Goal: Task Accomplishment & Management: Manage account settings

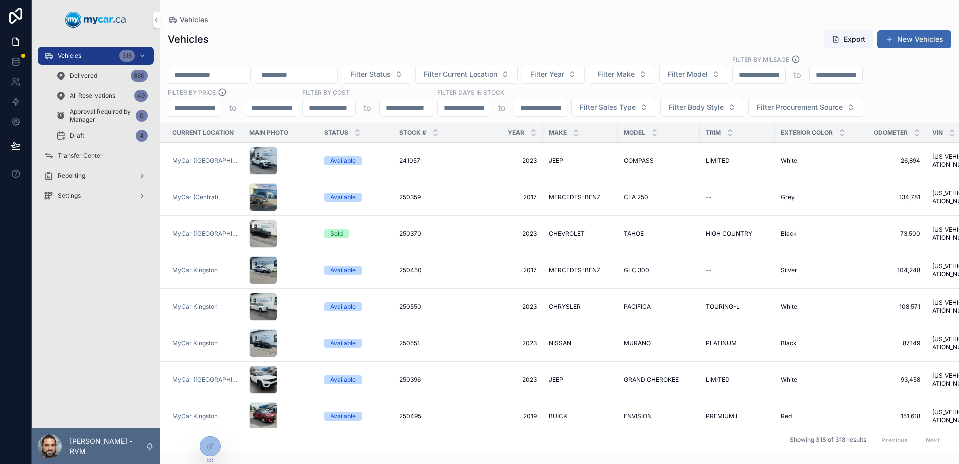
click at [302, 162] on div "scrollable content" at bounding box center [280, 161] width 63 height 28
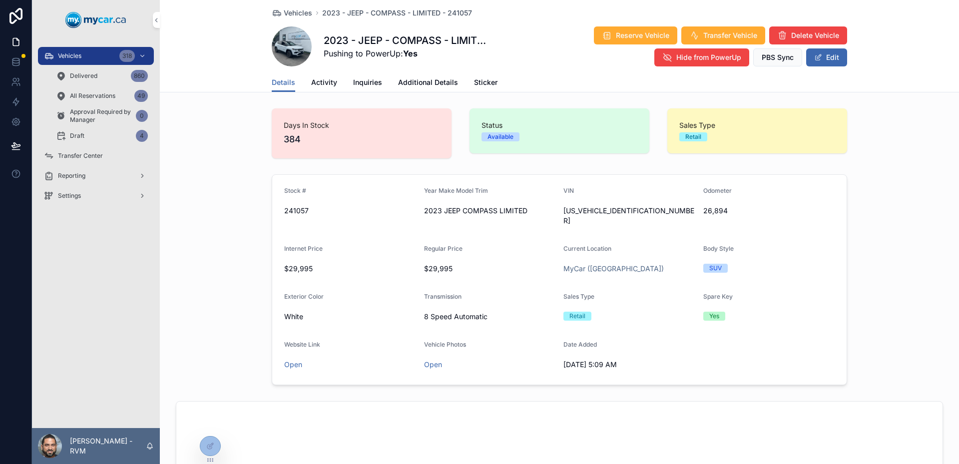
click at [325, 76] on link "Activity" at bounding box center [324, 83] width 26 height 20
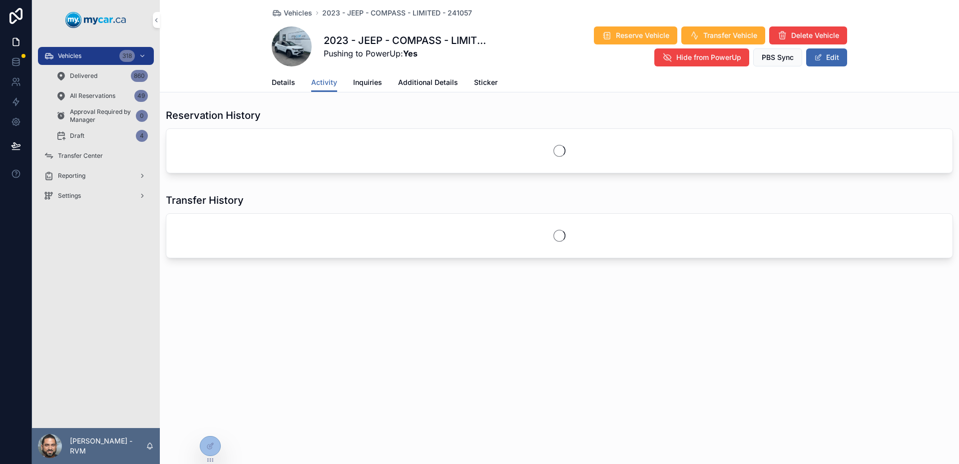
click at [405, 84] on span "Additional Details" at bounding box center [428, 82] width 60 height 10
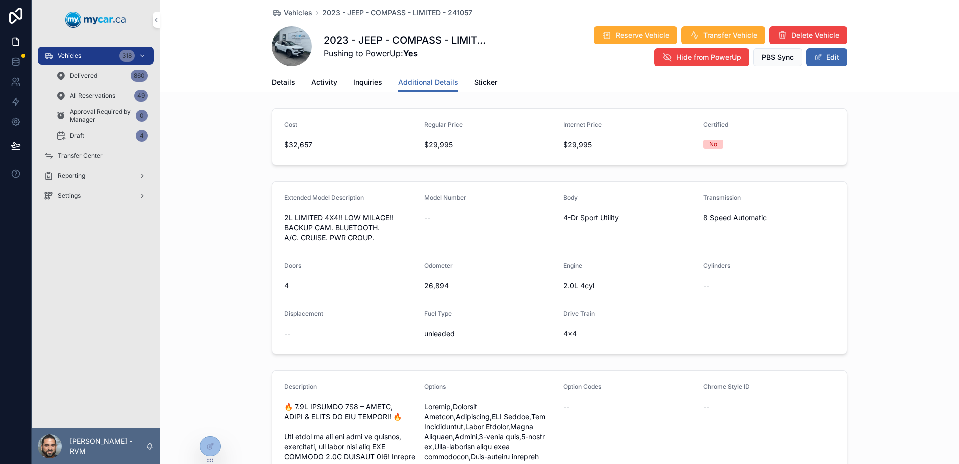
click at [283, 81] on span "Details" at bounding box center [283, 82] width 23 height 10
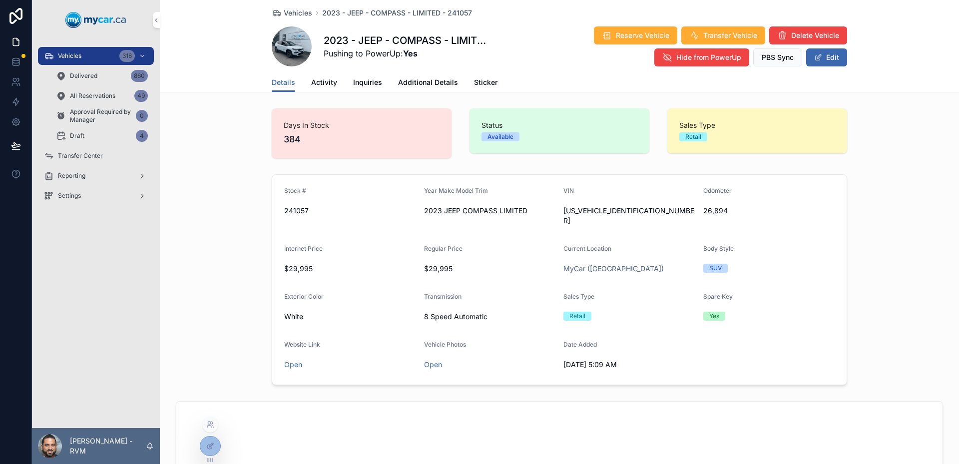
click at [207, 451] on div at bounding box center [210, 446] width 20 height 19
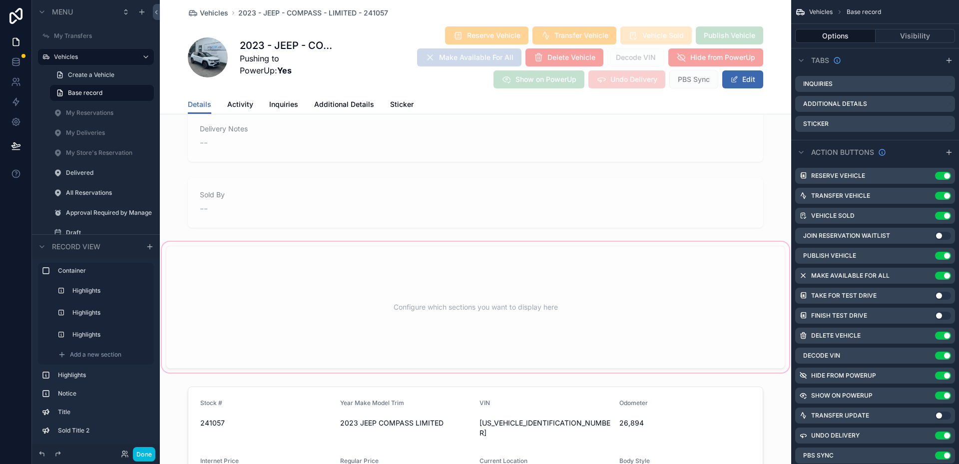
scroll to position [1099, 0]
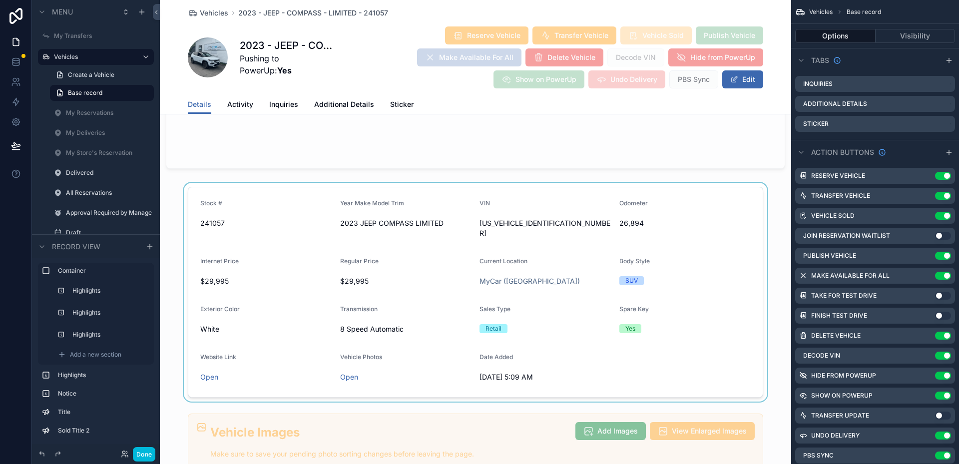
click at [559, 253] on div "scrollable content" at bounding box center [475, 292] width 631 height 219
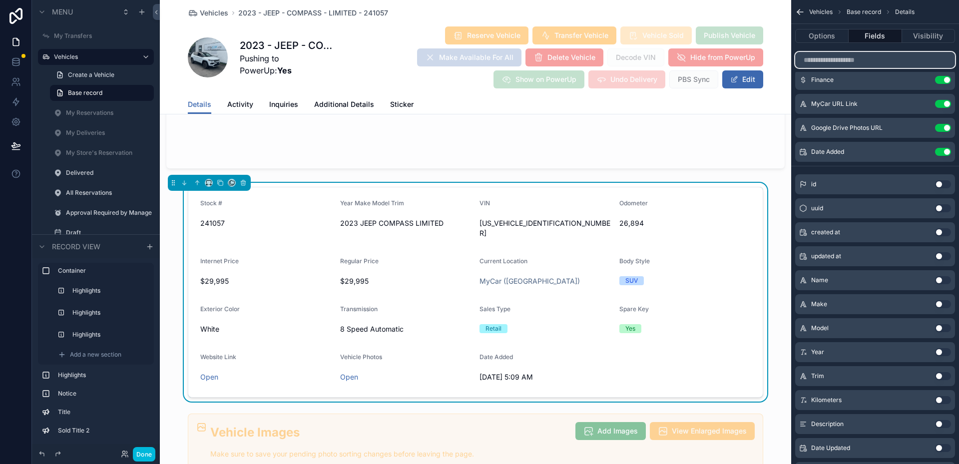
click at [832, 57] on input "scrollable content" at bounding box center [875, 60] width 160 height 16
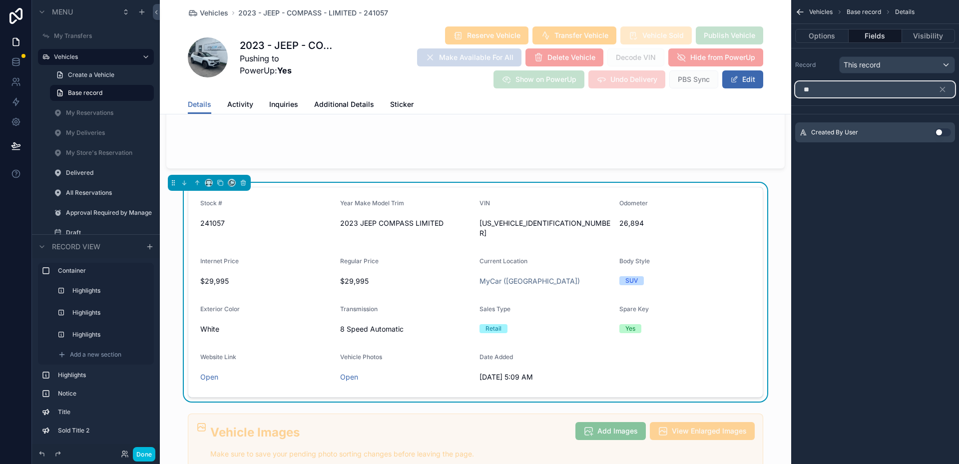
scroll to position [0, 0]
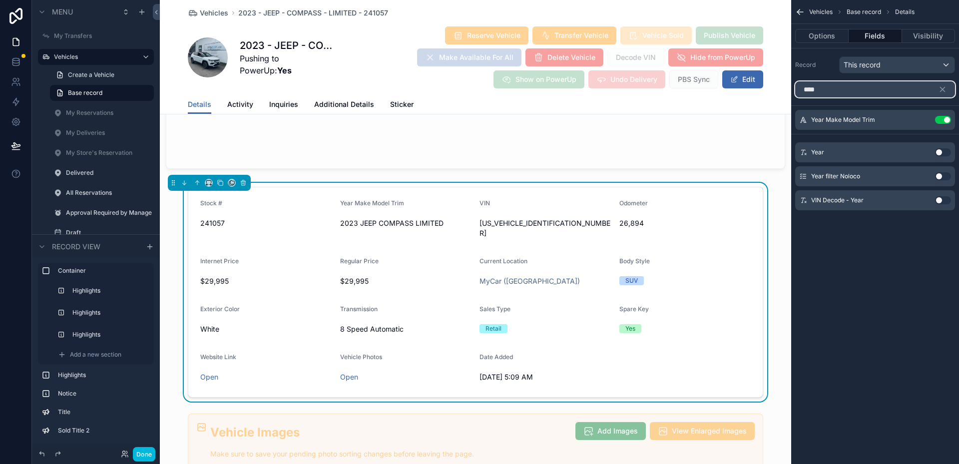
type input "****"
click at [940, 152] on button "Use setting" at bounding box center [943, 152] width 16 height 8
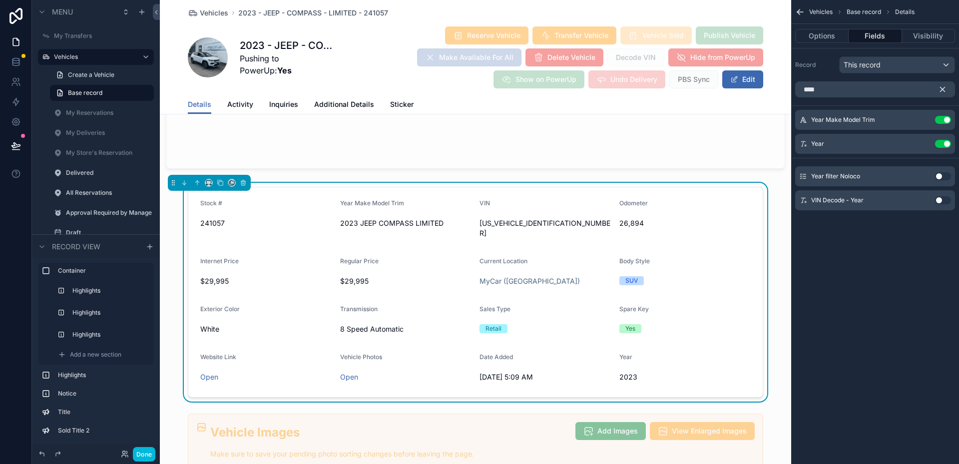
click at [942, 85] on icon "scrollable content" at bounding box center [942, 89] width 9 height 9
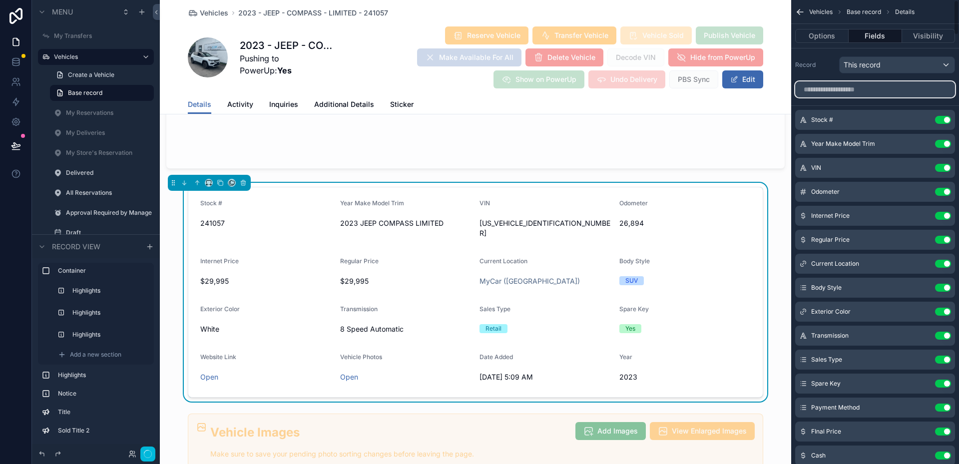
click at [904, 86] on input "scrollable content" at bounding box center [875, 89] width 160 height 16
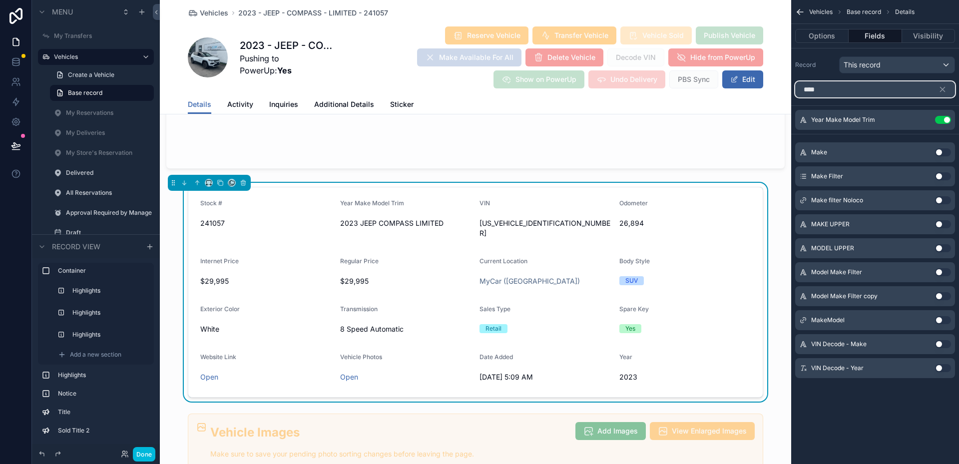
type input "****"
click at [947, 154] on button "Use setting" at bounding box center [943, 152] width 16 height 8
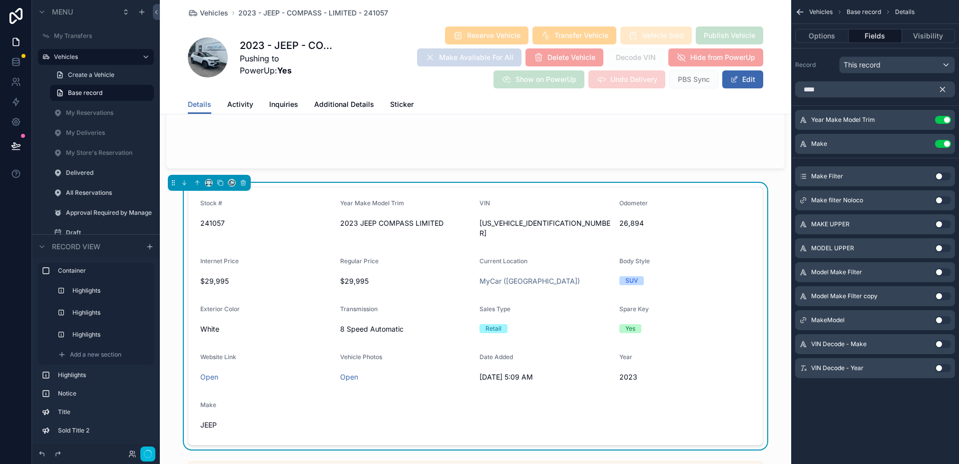
click at [942, 89] on icon "scrollable content" at bounding box center [943, 89] width 4 height 4
click at [917, 88] on input "****" at bounding box center [875, 89] width 160 height 16
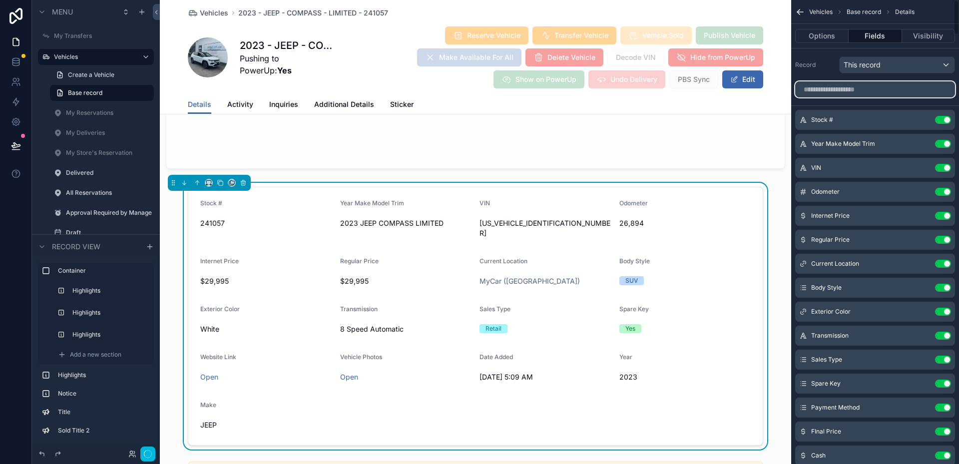
click at [917, 88] on input "scrollable content" at bounding box center [875, 89] width 160 height 16
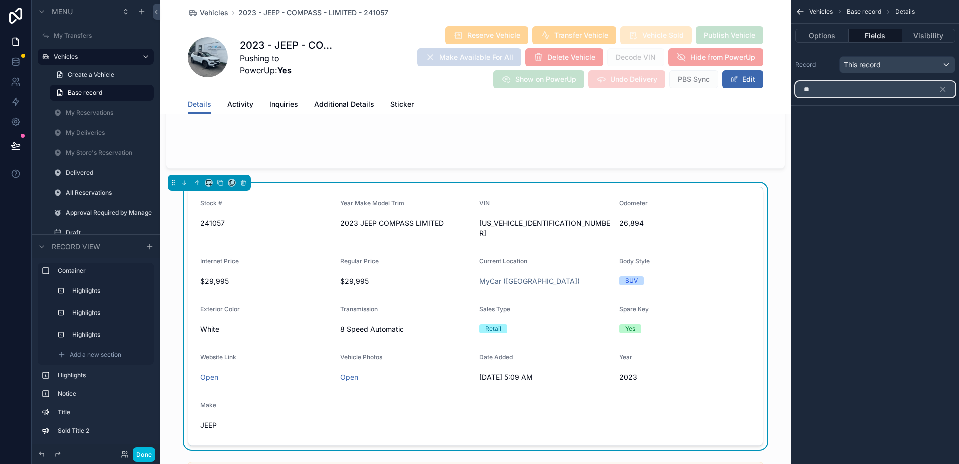
type input "*"
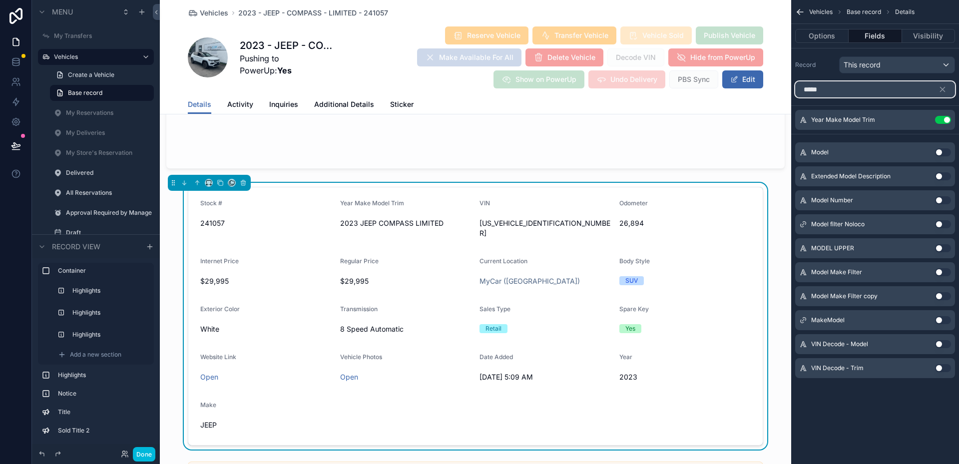
type input "*****"
click at [940, 149] on button "Use setting" at bounding box center [943, 152] width 16 height 8
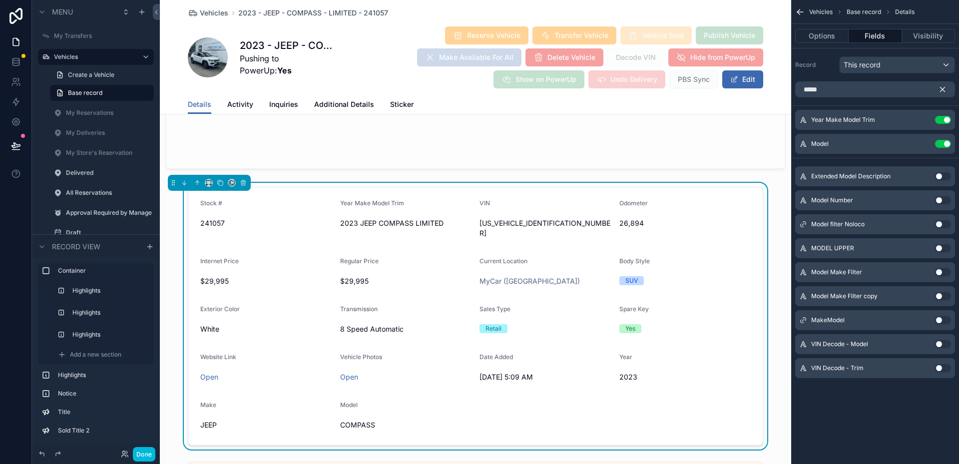
click at [944, 89] on icon "scrollable content" at bounding box center [943, 89] width 4 height 4
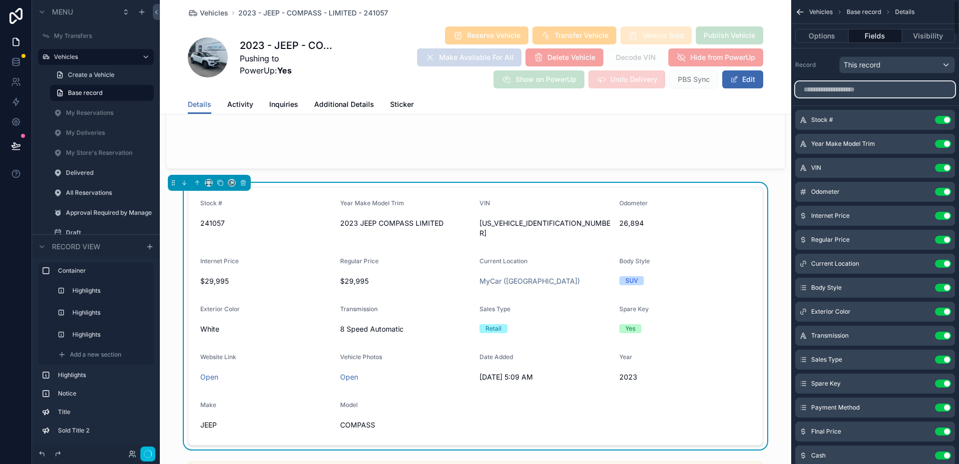
click at [901, 91] on input "scrollable content" at bounding box center [875, 89] width 160 height 16
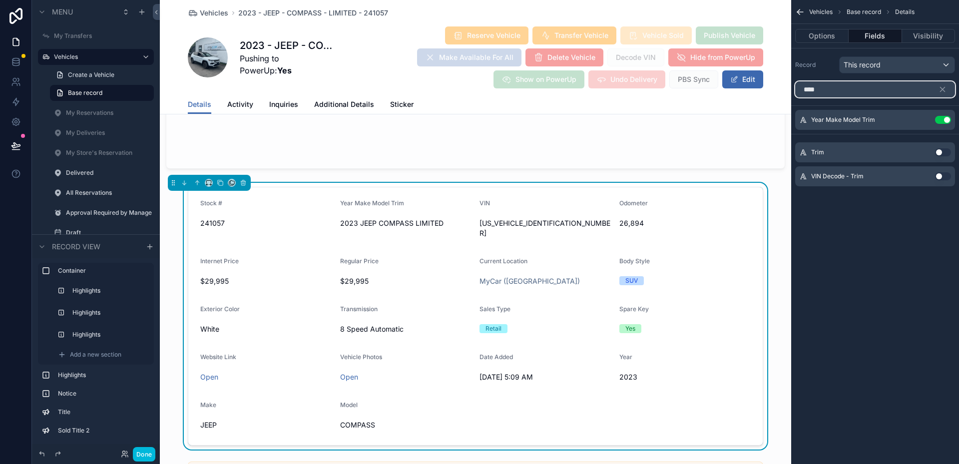
type input "****"
click at [944, 148] on button "Use setting" at bounding box center [943, 152] width 16 height 8
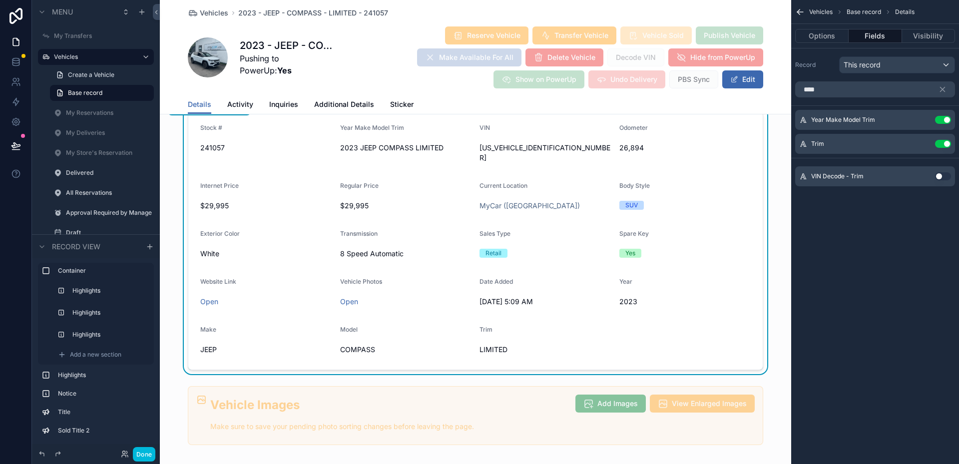
scroll to position [1199, 0]
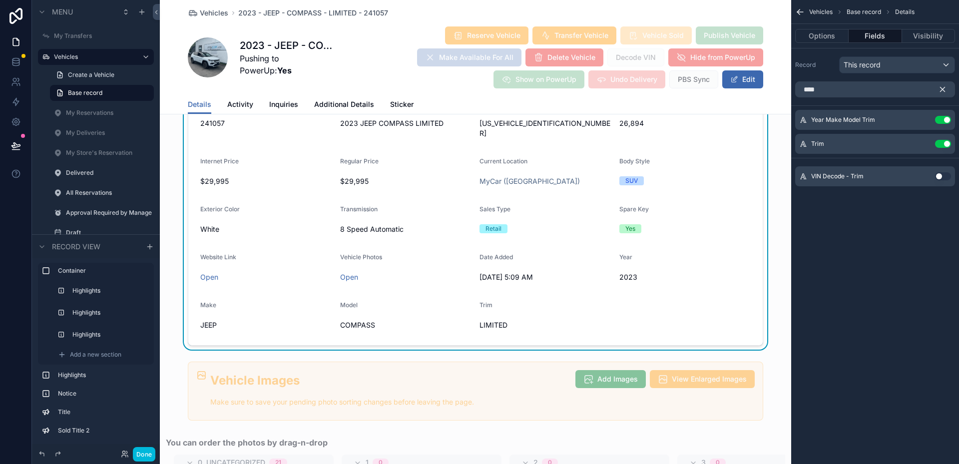
click at [943, 91] on icon "scrollable content" at bounding box center [942, 89] width 9 height 9
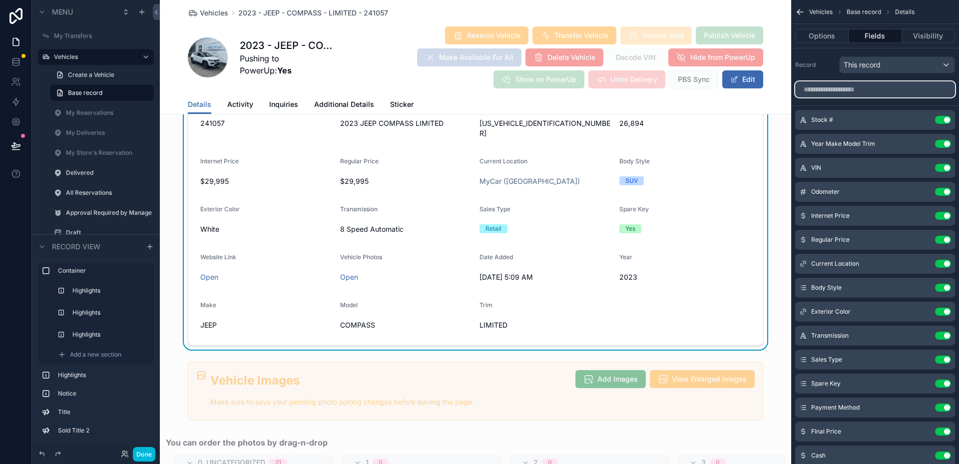
click at [903, 83] on input "scrollable content" at bounding box center [875, 89] width 160 height 16
click at [812, 70] on div "Record This record" at bounding box center [875, 64] width 160 height 17
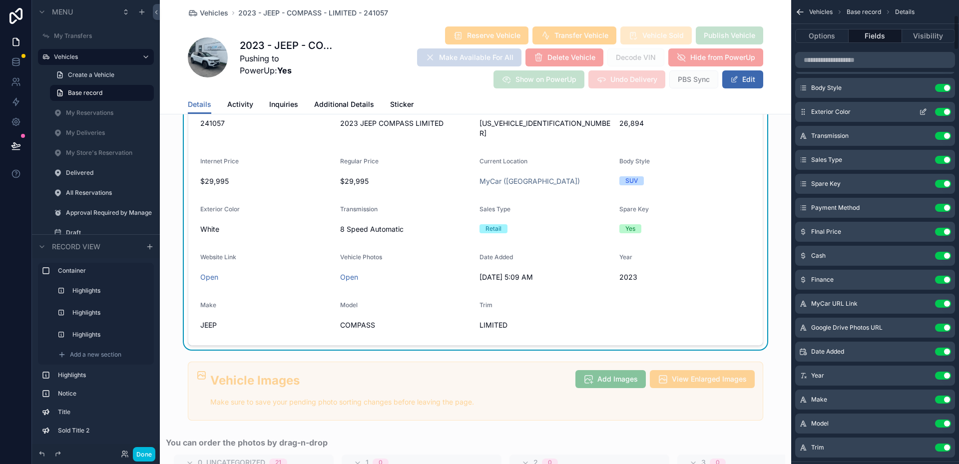
scroll to position [300, 0]
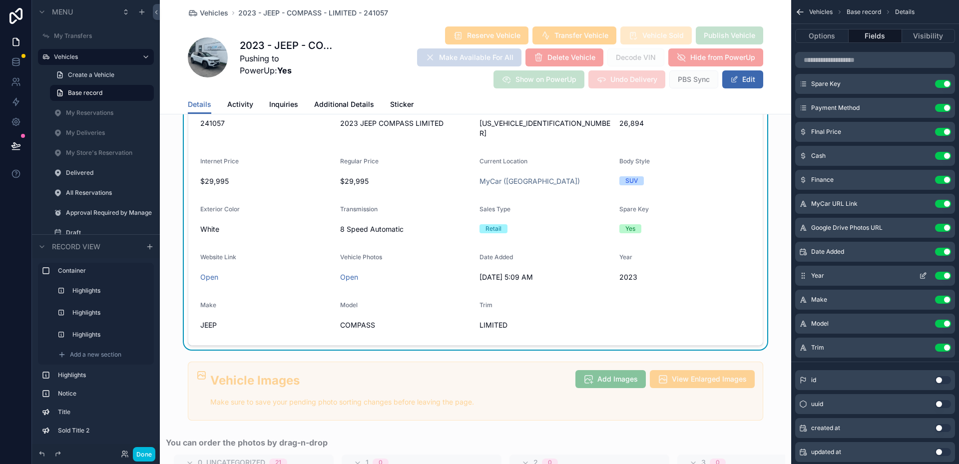
click at [803, 276] on icon "scrollable content" at bounding box center [803, 276] width 8 height 8
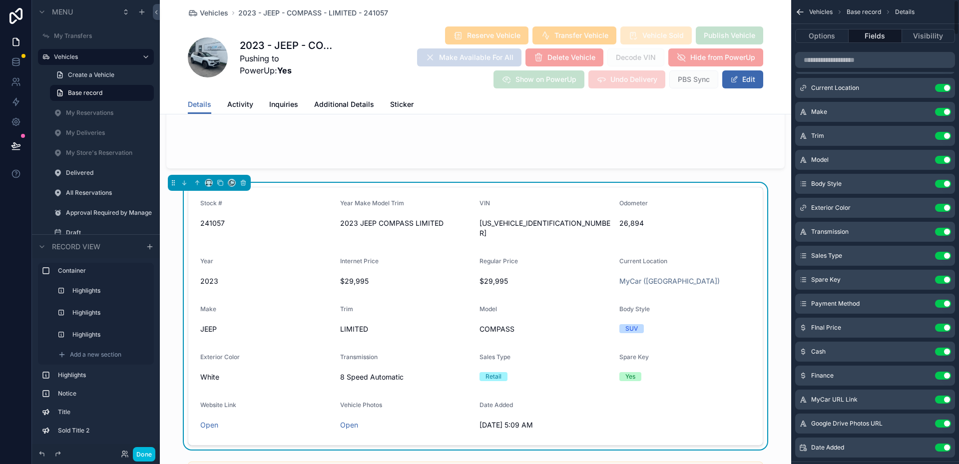
scroll to position [0, 0]
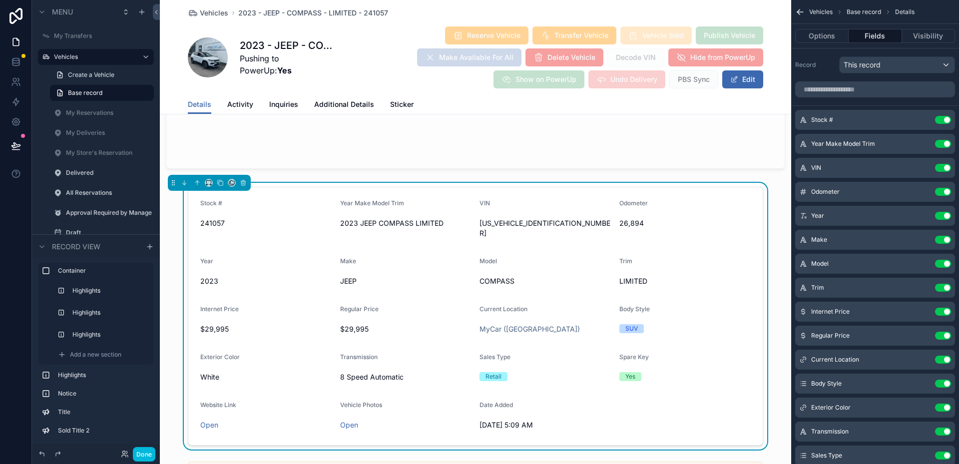
click at [358, 101] on span "Additional Details" at bounding box center [344, 104] width 60 height 10
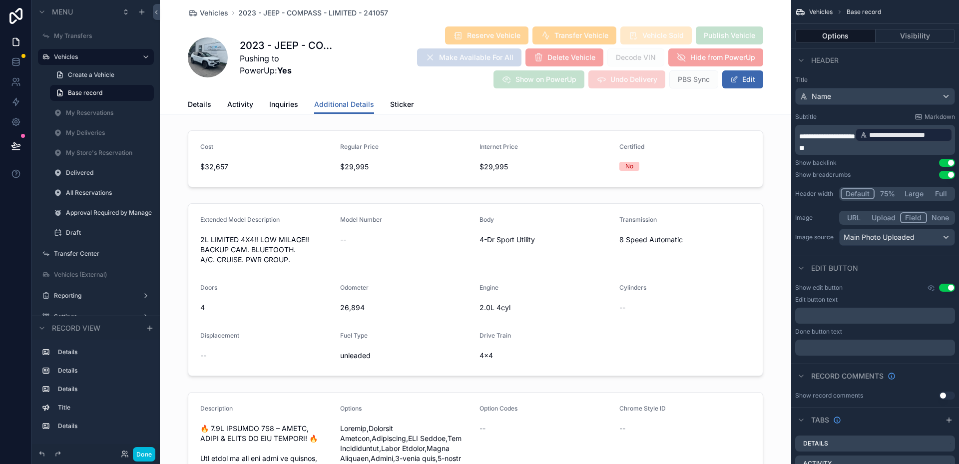
click at [200, 109] on span "Details" at bounding box center [199, 104] width 23 height 10
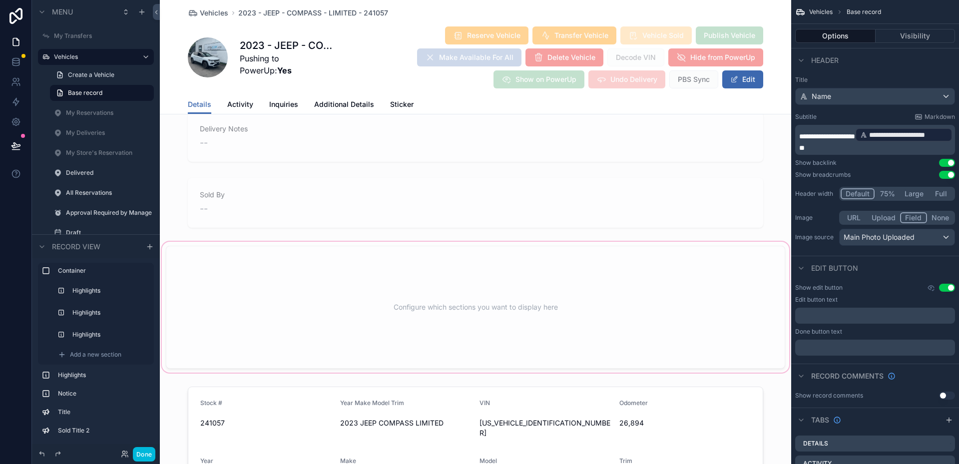
scroll to position [1299, 0]
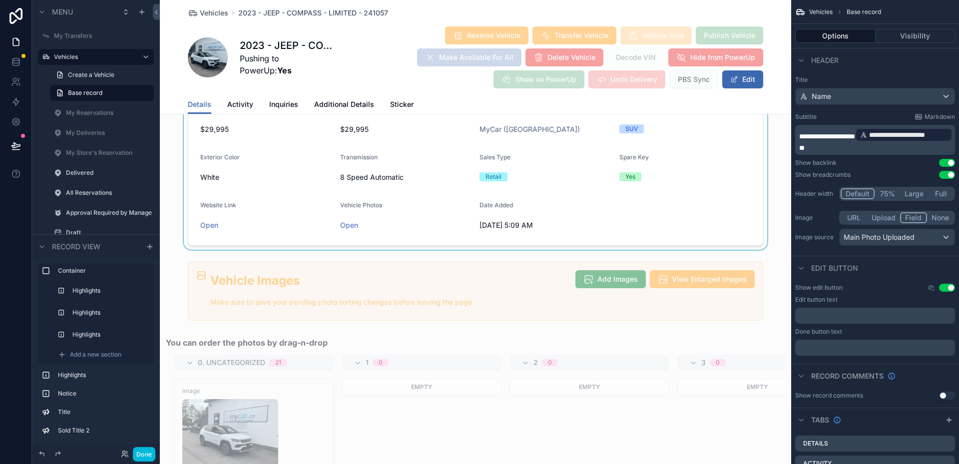
click at [485, 201] on div "scrollable content" at bounding box center [475, 116] width 631 height 267
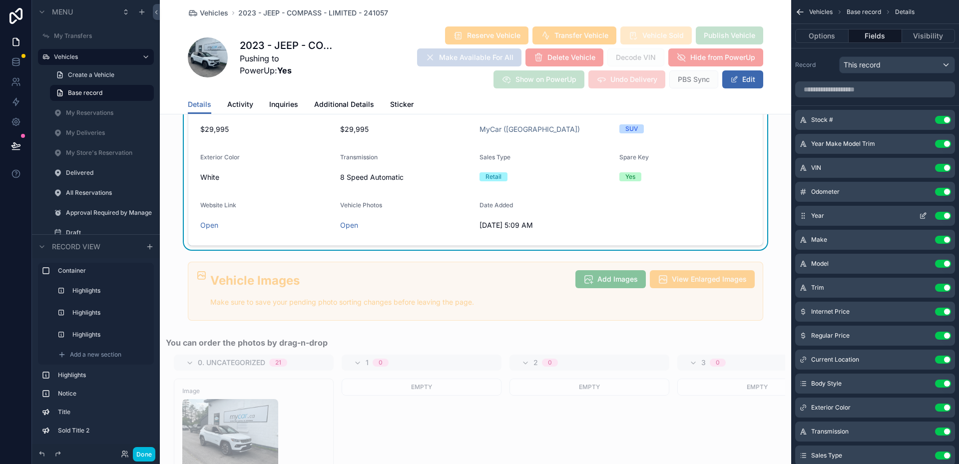
click at [945, 217] on button "Use setting" at bounding box center [943, 216] width 16 height 8
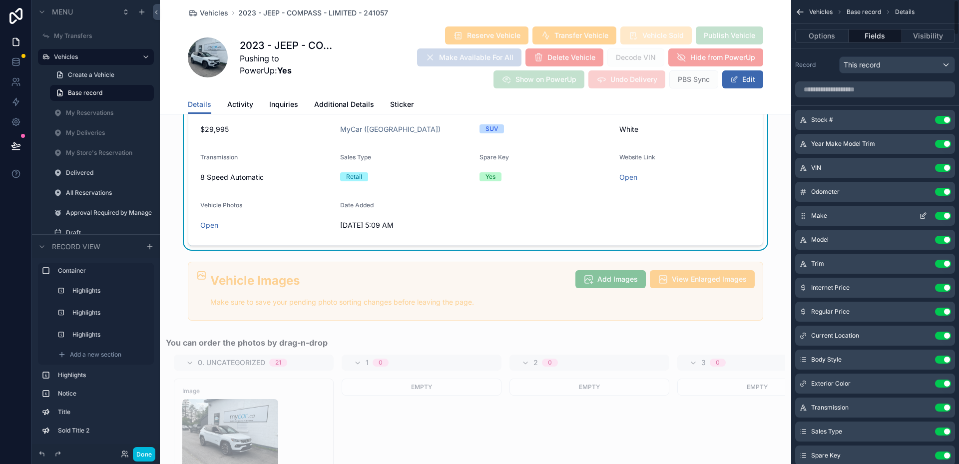
click at [945, 216] on button "Use setting" at bounding box center [943, 216] width 16 height 8
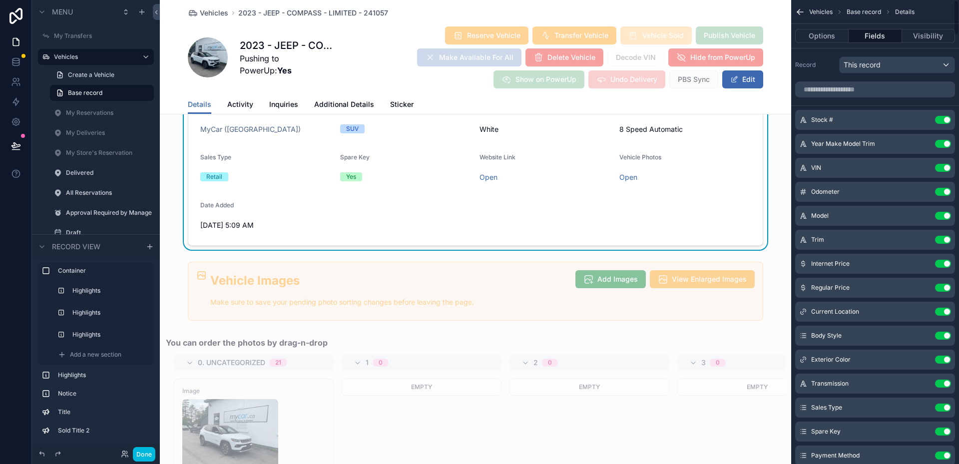
click at [945, 216] on button "Use setting" at bounding box center [943, 216] width 16 height 8
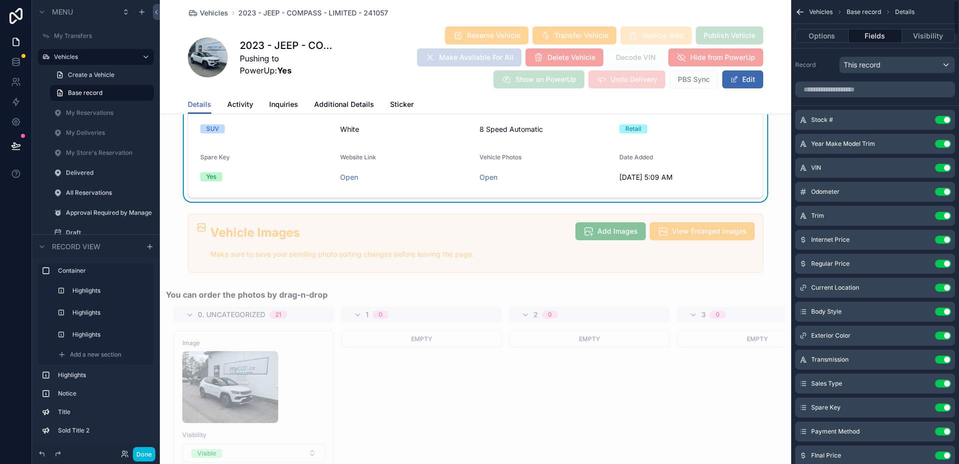
click at [945, 216] on button "Use setting" at bounding box center [943, 216] width 16 height 8
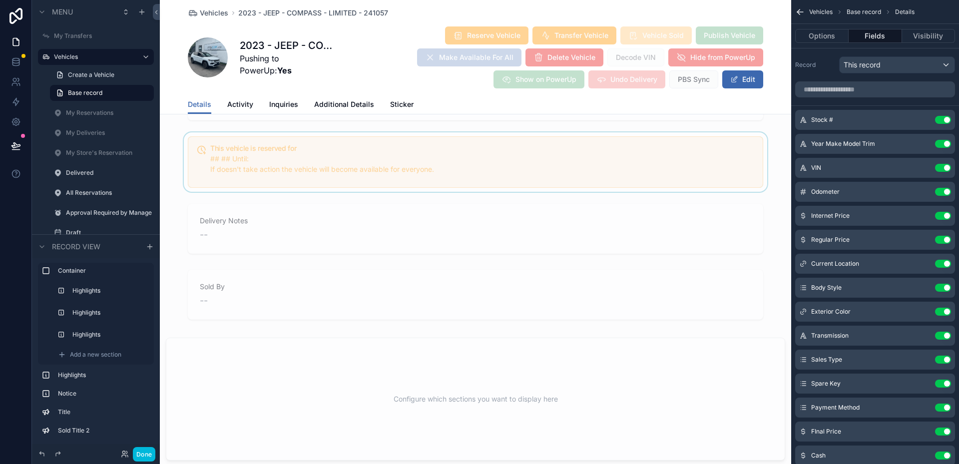
scroll to position [799, 0]
click at [344, 106] on span "Additional Details" at bounding box center [344, 104] width 60 height 10
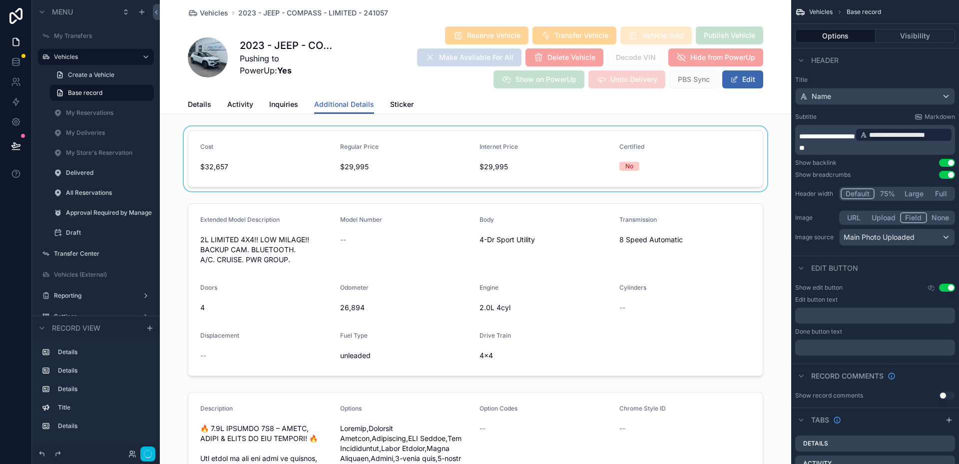
click at [453, 170] on div "scrollable content" at bounding box center [475, 158] width 631 height 65
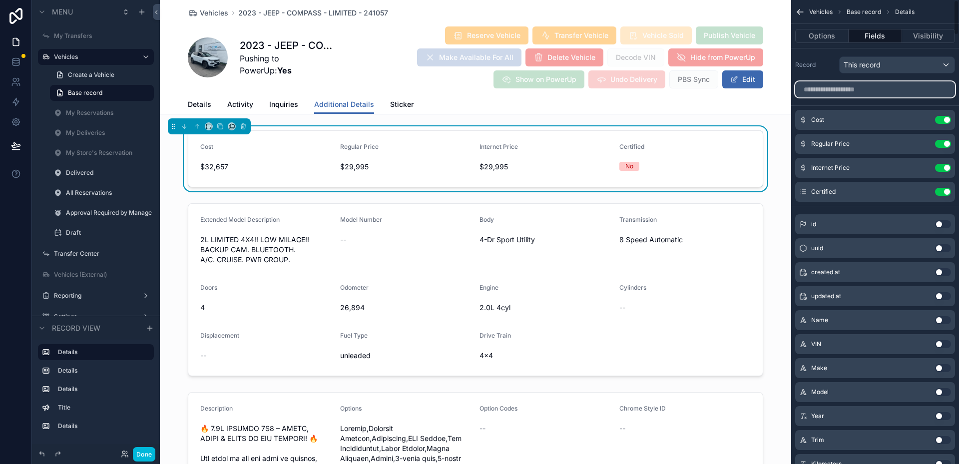
click at [880, 83] on input "scrollable content" at bounding box center [875, 89] width 160 height 16
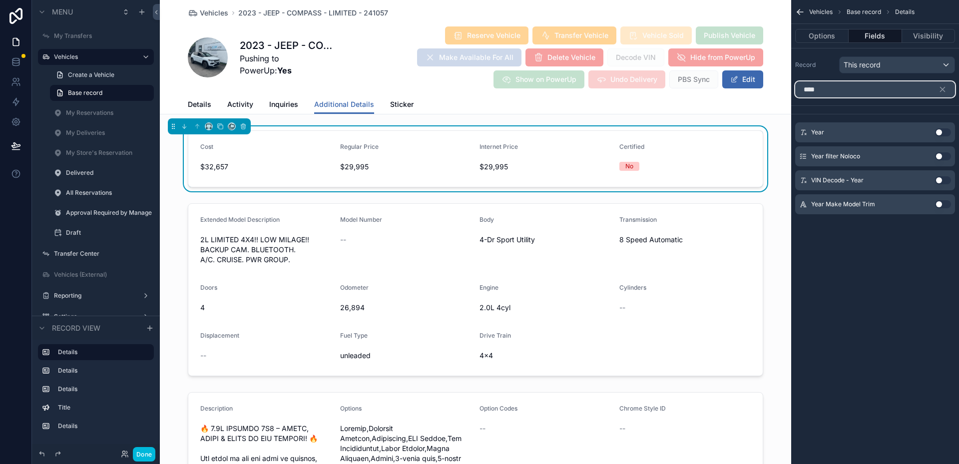
type input "****"
click at [938, 137] on div "Year Use setting" at bounding box center [875, 132] width 160 height 20
drag, startPoint x: 941, startPoint y: 134, endPoint x: 939, endPoint y: 93, distance: 41.0
click at [941, 134] on button "Use setting" at bounding box center [943, 132] width 16 height 8
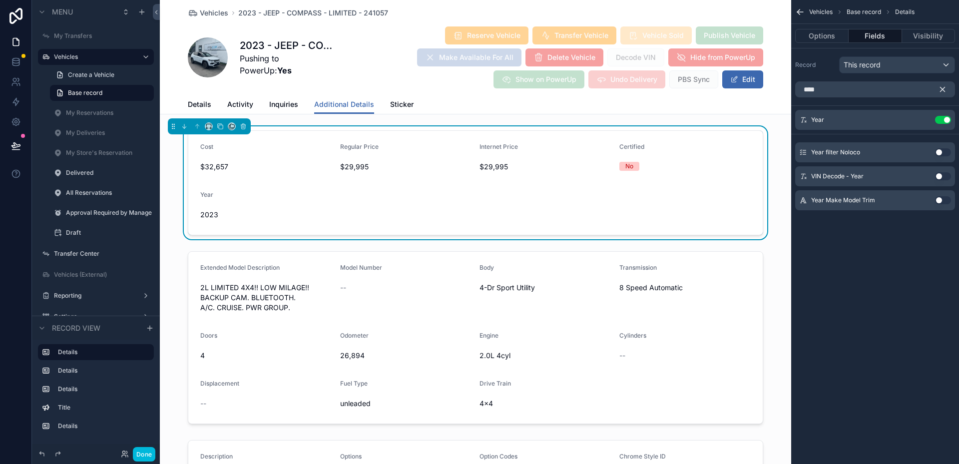
click at [944, 87] on icon "scrollable content" at bounding box center [942, 89] width 9 height 9
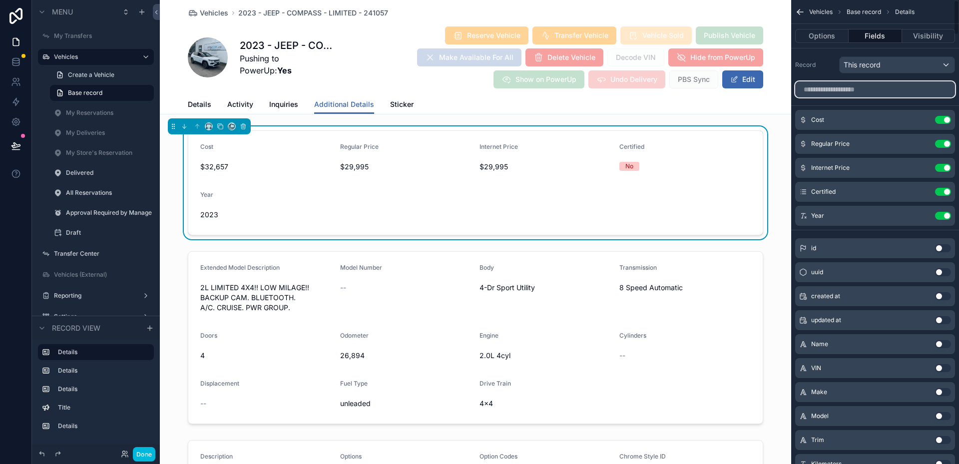
click at [887, 85] on input "scrollable content" at bounding box center [875, 89] width 160 height 16
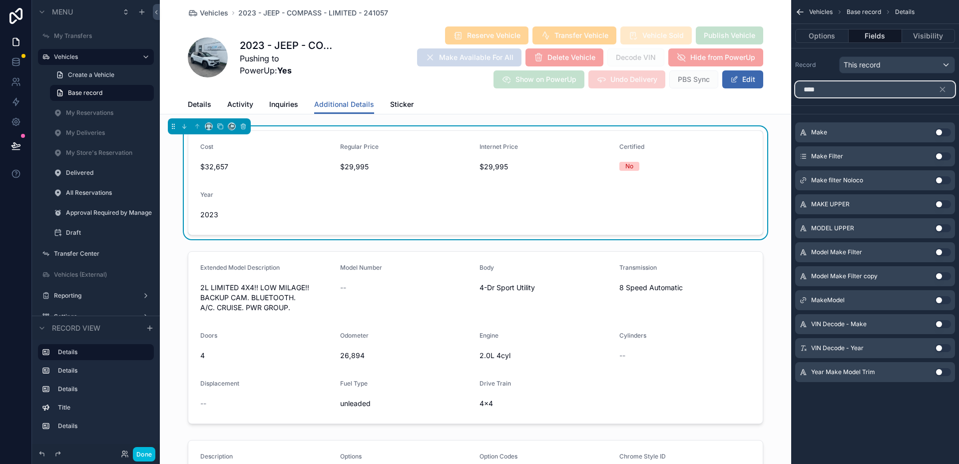
type input "****"
click at [942, 131] on button "Use setting" at bounding box center [943, 132] width 16 height 8
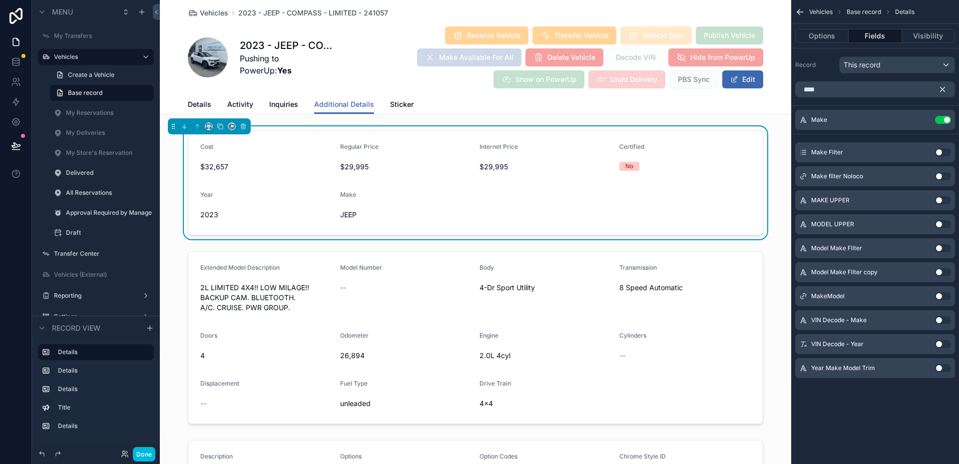
click at [944, 88] on icon "scrollable content" at bounding box center [943, 89] width 4 height 4
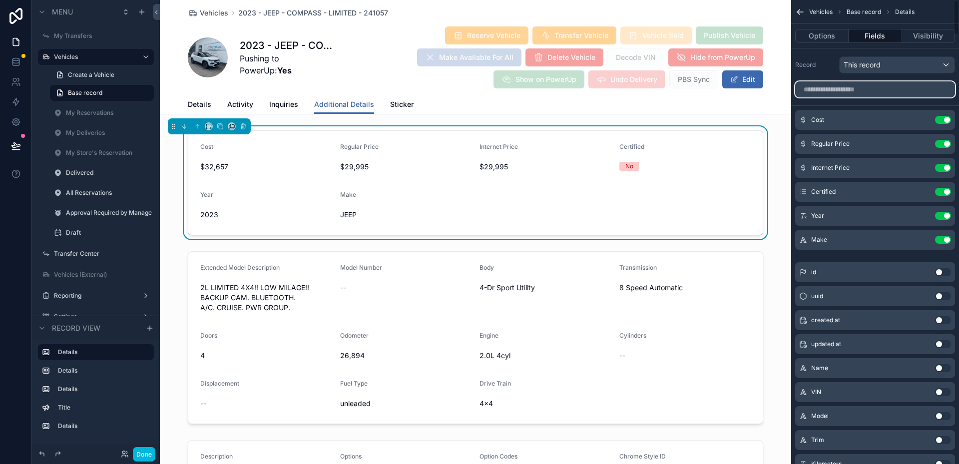
click at [896, 85] on input "scrollable content" at bounding box center [875, 89] width 160 height 16
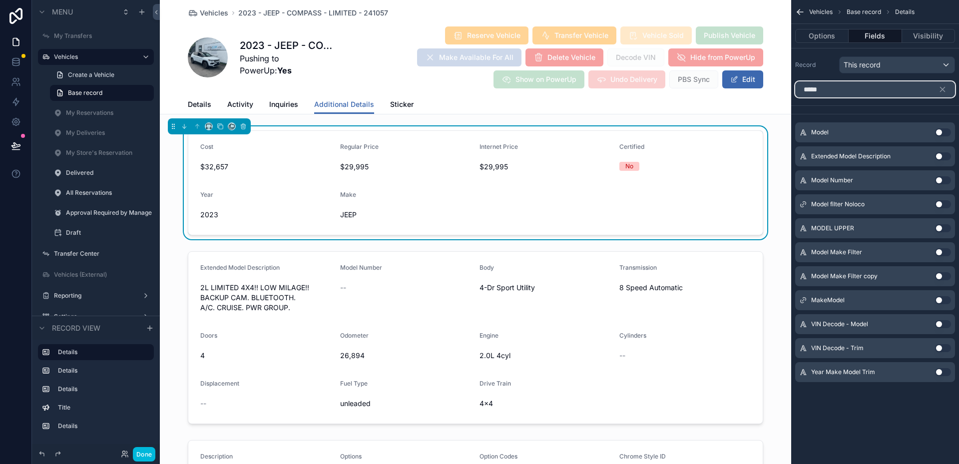
type input "*****"
click at [942, 130] on button "Use setting" at bounding box center [943, 132] width 16 height 8
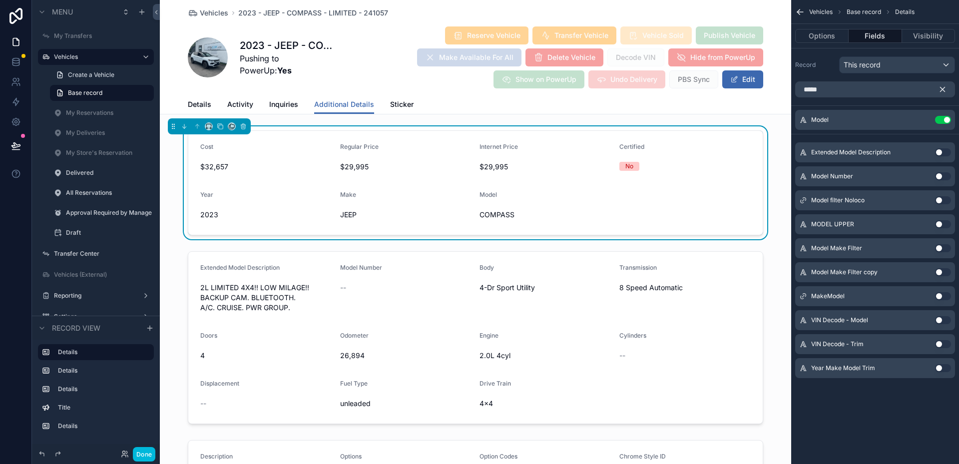
click at [940, 89] on icon "scrollable content" at bounding box center [942, 89] width 9 height 9
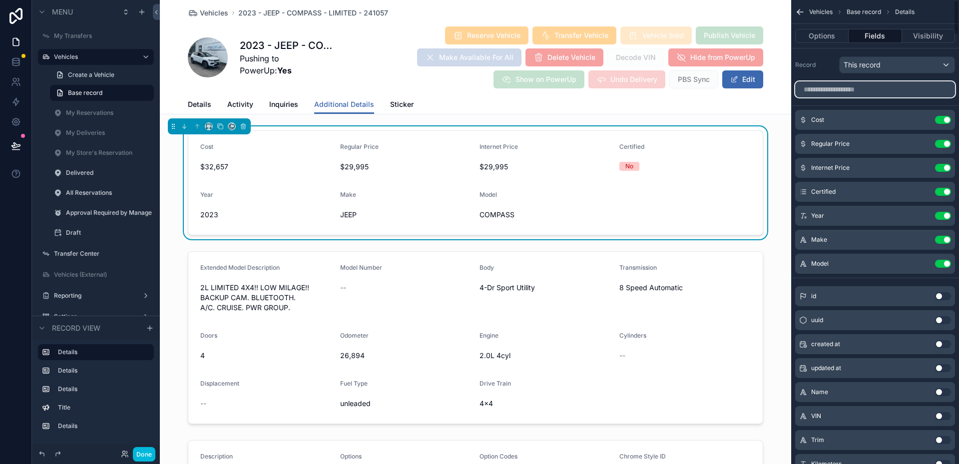
click at [908, 90] on input "scrollable content" at bounding box center [875, 89] width 160 height 16
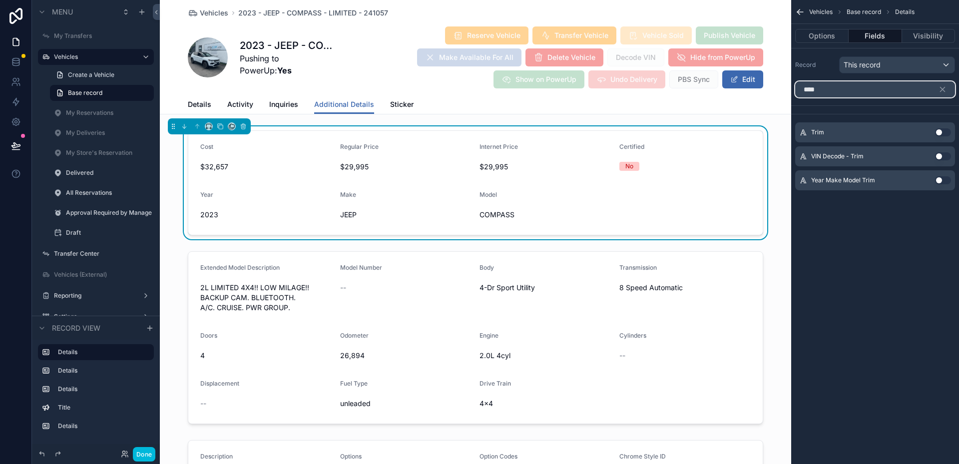
type input "****"
click at [942, 133] on button "Use setting" at bounding box center [943, 132] width 16 height 8
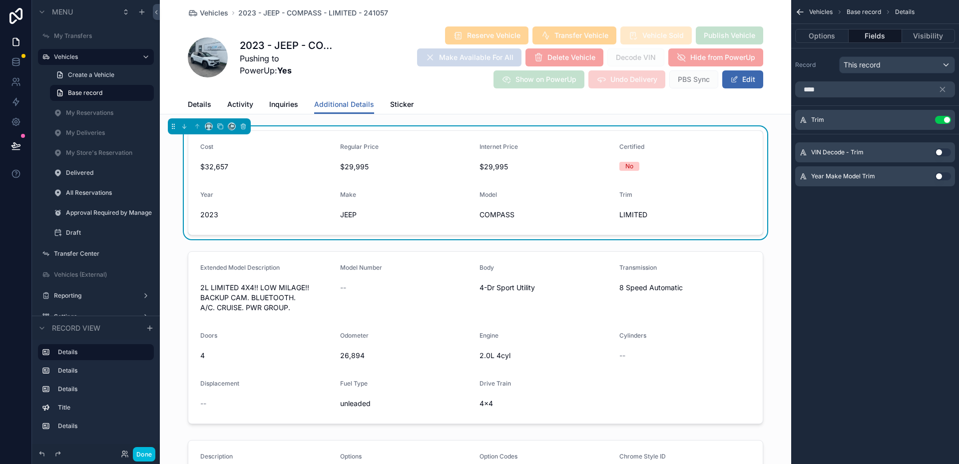
click at [802, 13] on icon "scrollable content" at bounding box center [800, 12] width 10 height 10
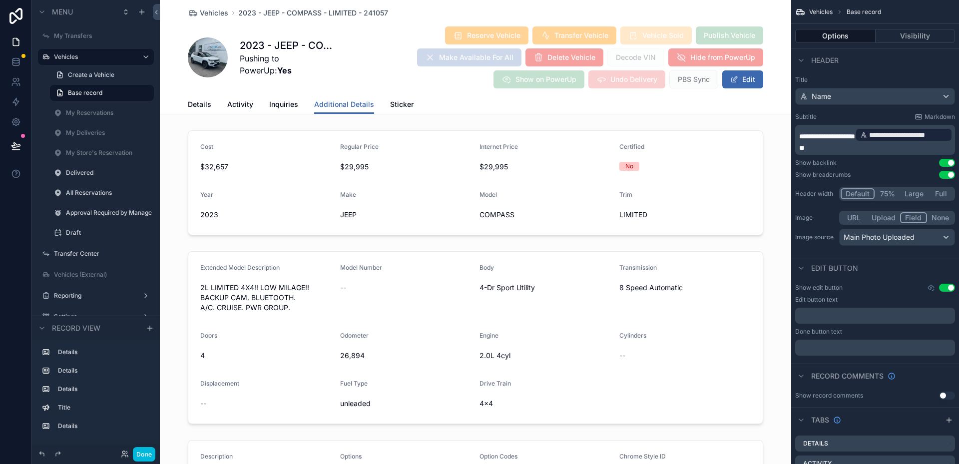
click at [193, 106] on span "Details" at bounding box center [199, 104] width 23 height 10
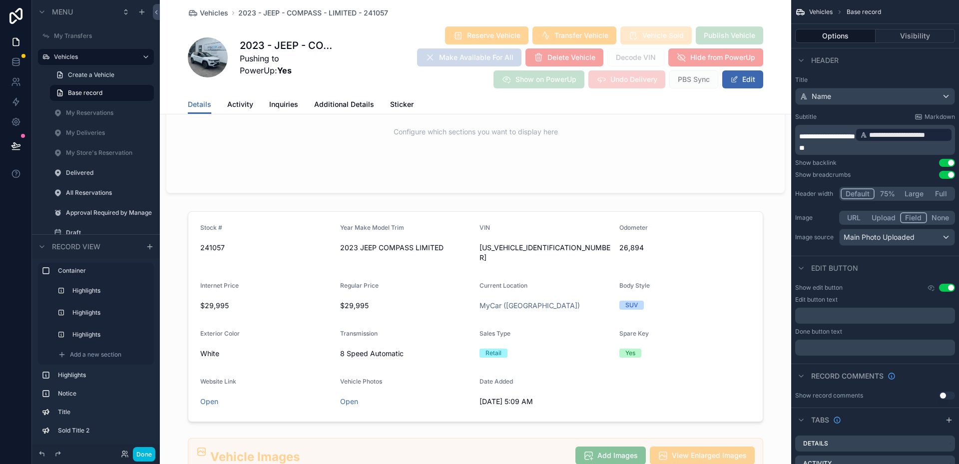
scroll to position [1099, 0]
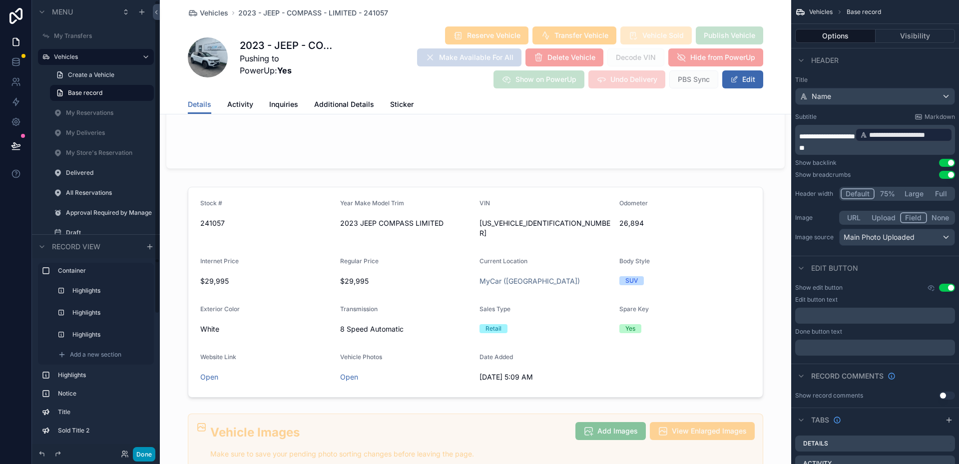
click at [145, 455] on button "Done" at bounding box center [144, 454] width 22 height 14
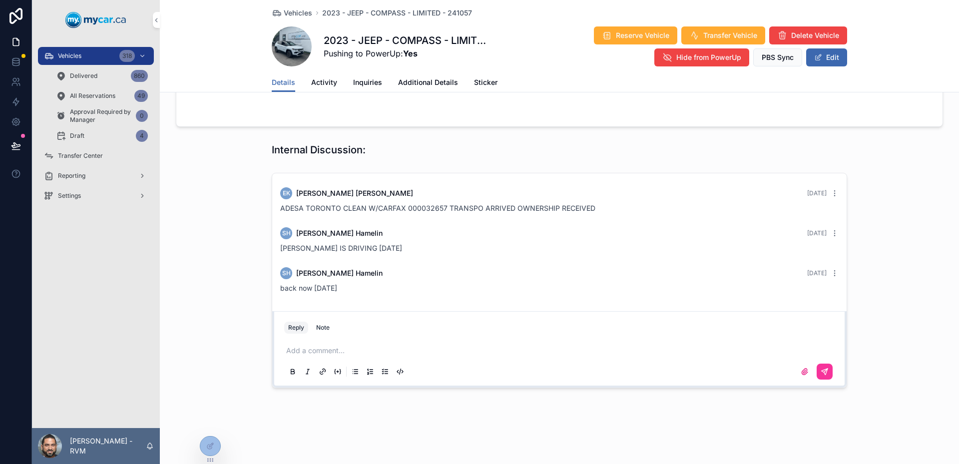
scroll to position [729, 0]
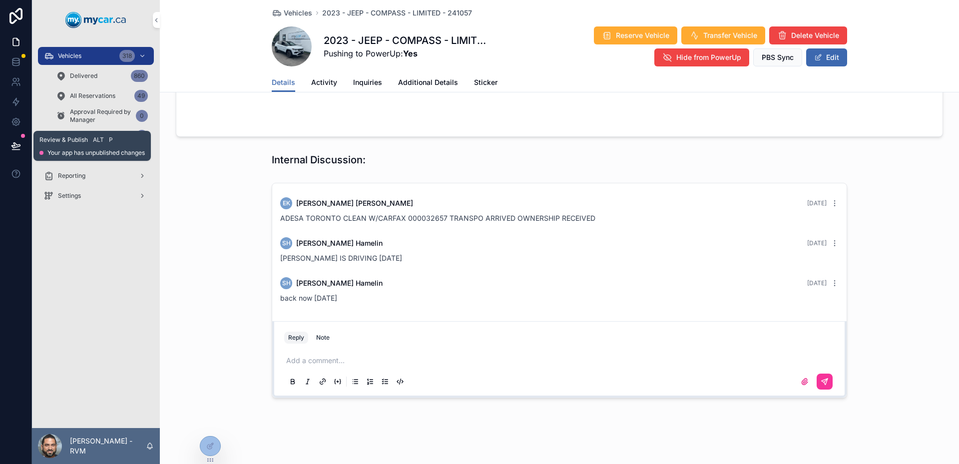
click at [21, 145] on button at bounding box center [16, 146] width 22 height 28
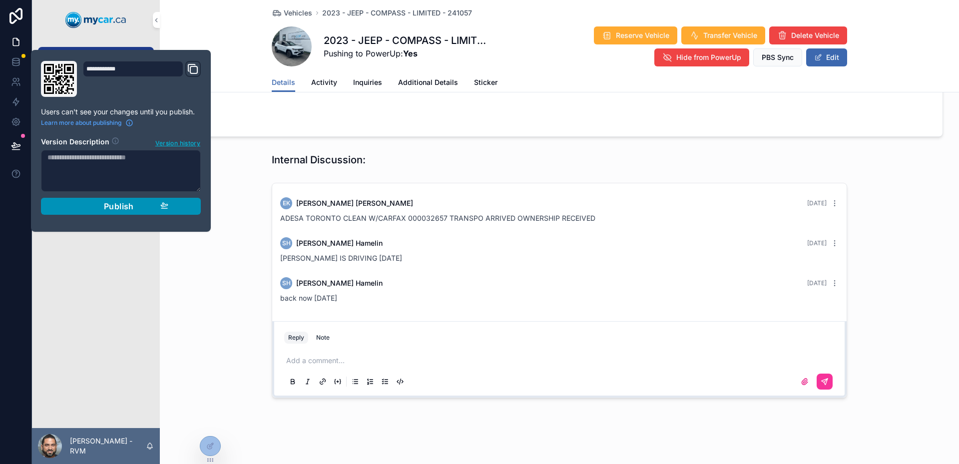
click at [127, 212] on button "Publish" at bounding box center [121, 206] width 160 height 17
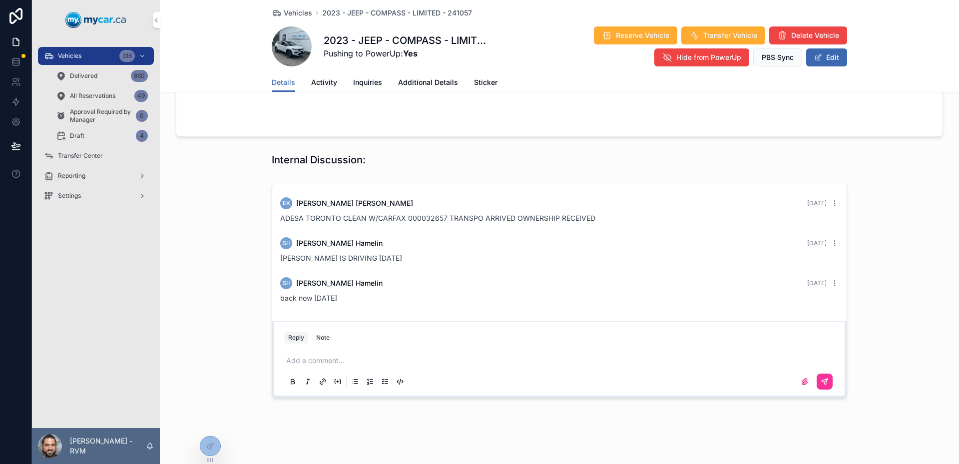
click at [414, 79] on span "Additional Details" at bounding box center [428, 82] width 60 height 10
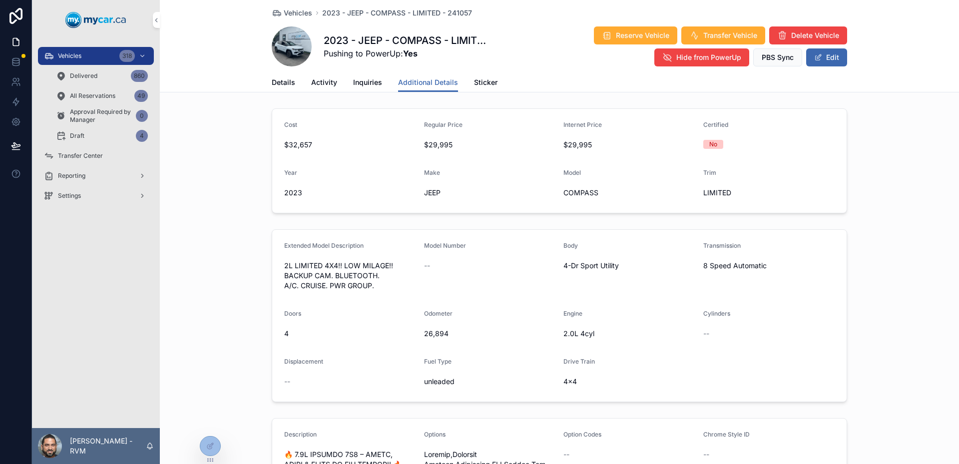
click at [631, 182] on div "Model COMPASS" at bounding box center [630, 185] width 132 height 32
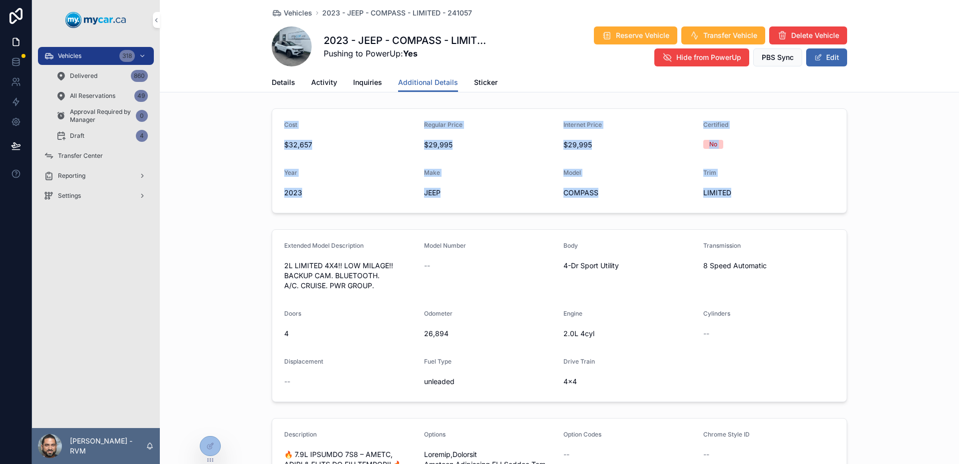
drag, startPoint x: 753, startPoint y: 190, endPoint x: 269, endPoint y: 120, distance: 488.7
click at [272, 120] on form "Cost $32,657 Regular Price $29,995 Internet Price $29,995 Certified No Year [DA…" at bounding box center [559, 161] width 575 height 104
drag, startPoint x: 269, startPoint y: 120, endPoint x: 746, endPoint y: 146, distance: 477.8
click at [746, 146] on form "Cost $32,657 Regular Price $29,995 Internet Price $29,995 Certified No Year [DA…" at bounding box center [559, 161] width 575 height 104
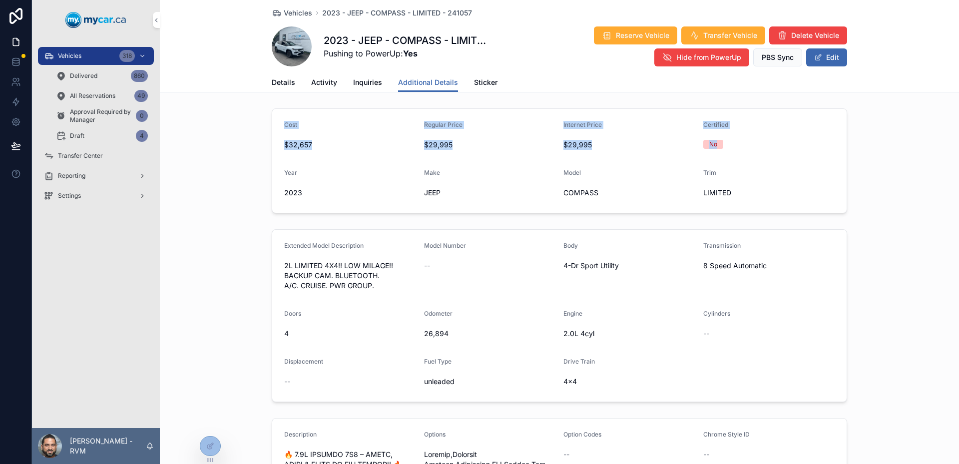
click at [746, 146] on div "No" at bounding box center [769, 144] width 132 height 9
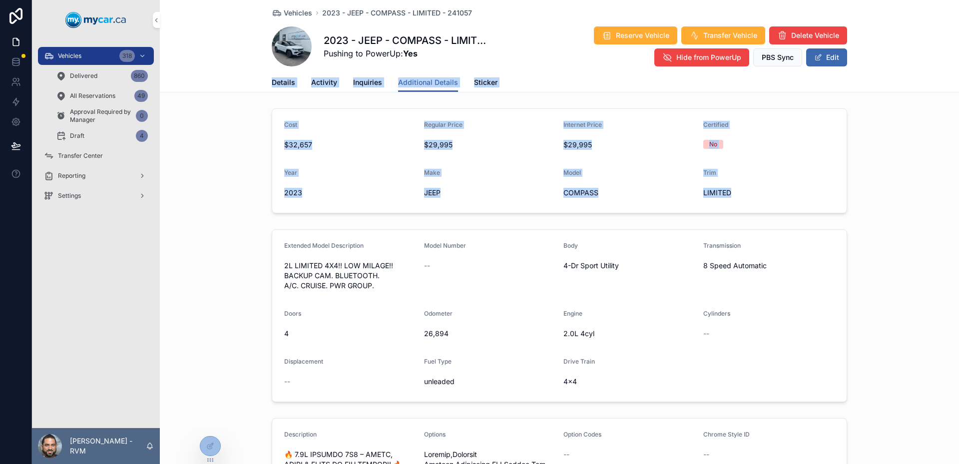
drag, startPoint x: 772, startPoint y: 190, endPoint x: 255, endPoint y: 96, distance: 525.4
drag, startPoint x: 255, startPoint y: 96, endPoint x: 747, endPoint y: 196, distance: 502.1
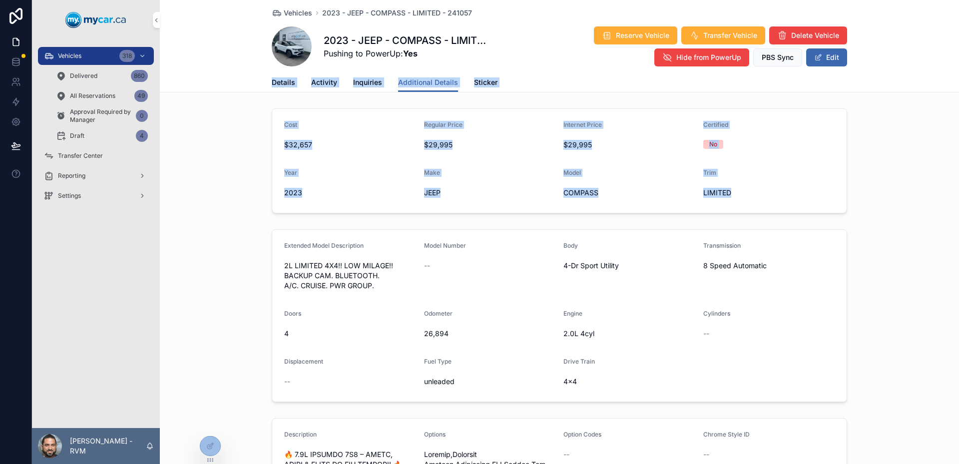
click at [748, 196] on span "LIMITED" at bounding box center [769, 193] width 132 height 10
drag, startPoint x: 748, startPoint y: 196, endPoint x: 239, endPoint y: 66, distance: 525.8
click at [239, 66] on div "Vehicles 2023 - JEEP - COMPASS - LIMITED - 241057 2023 - JEEP - COMPASS - LIMIT…" at bounding box center [559, 46] width 799 height 92
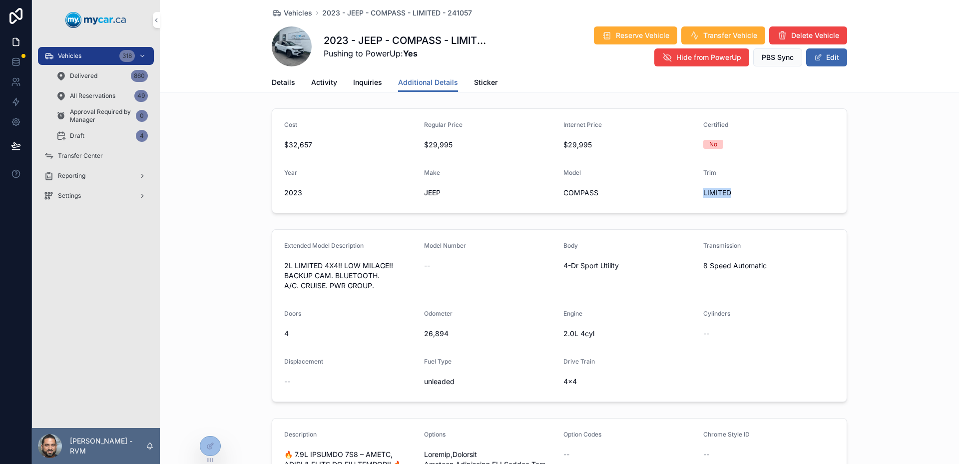
drag, startPoint x: 239, startPoint y: 66, endPoint x: 752, endPoint y: 178, distance: 525.6
click at [761, 182] on div "Trim LIMITED" at bounding box center [769, 185] width 132 height 32
drag, startPoint x: 761, startPoint y: 182, endPoint x: 498, endPoint y: 151, distance: 265.2
click at [498, 151] on form "Cost $32,657 Regular Price $29,995 Internet Price $29,995 Certified No Year [DA…" at bounding box center [559, 161] width 575 height 104
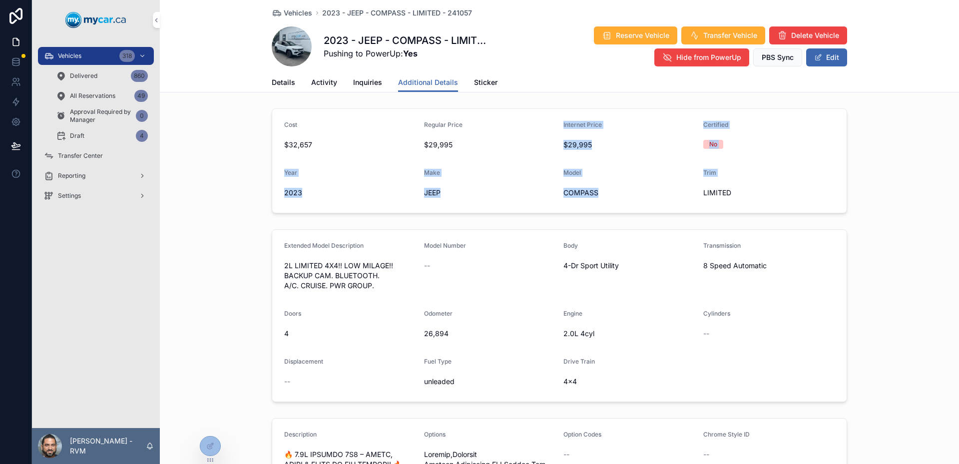
click at [498, 151] on div "$29,995" at bounding box center [490, 145] width 132 height 16
drag, startPoint x: 498, startPoint y: 151, endPoint x: 779, endPoint y: 194, distance: 284.5
click at [709, 185] on form "Cost $32,657 Regular Price $29,995 Internet Price $29,995 Certified No Year [DA…" at bounding box center [559, 161] width 575 height 104
click at [779, 194] on span "LIMITED" at bounding box center [769, 193] width 132 height 10
drag, startPoint x: 779, startPoint y: 194, endPoint x: 516, endPoint y: 138, distance: 268.6
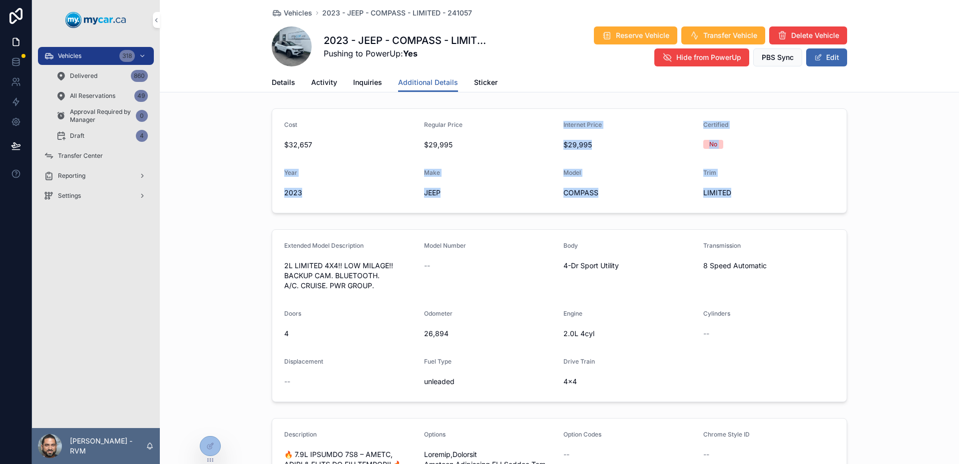
click at [516, 138] on form "Cost $32,657 Regular Price $29,995 Internet Price $29,995 Certified No Year [DA…" at bounding box center [559, 161] width 575 height 104
click at [516, 138] on div "$29,995" at bounding box center [490, 145] width 132 height 16
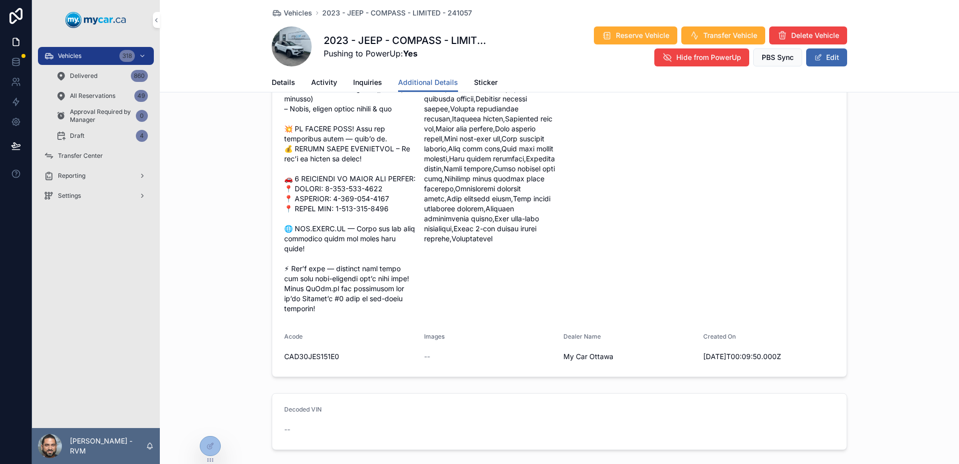
scroll to position [600, 0]
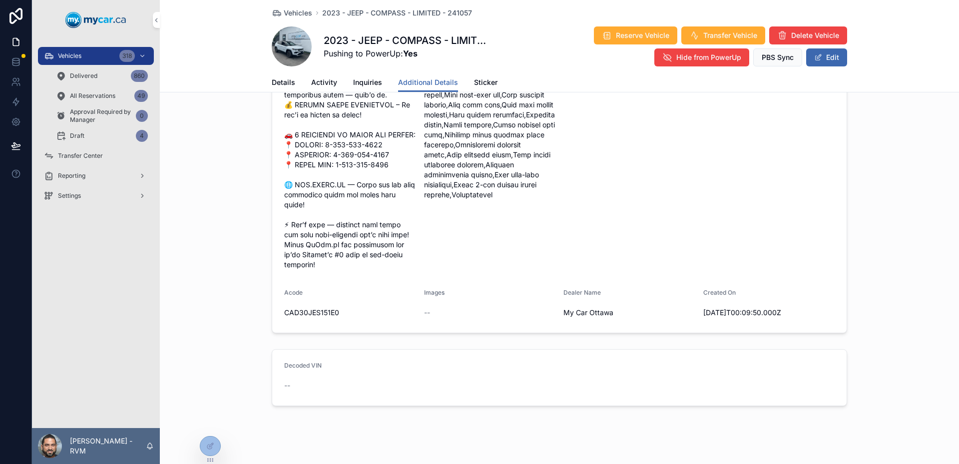
click at [527, 232] on div "Options" at bounding box center [490, 52] width 132 height 442
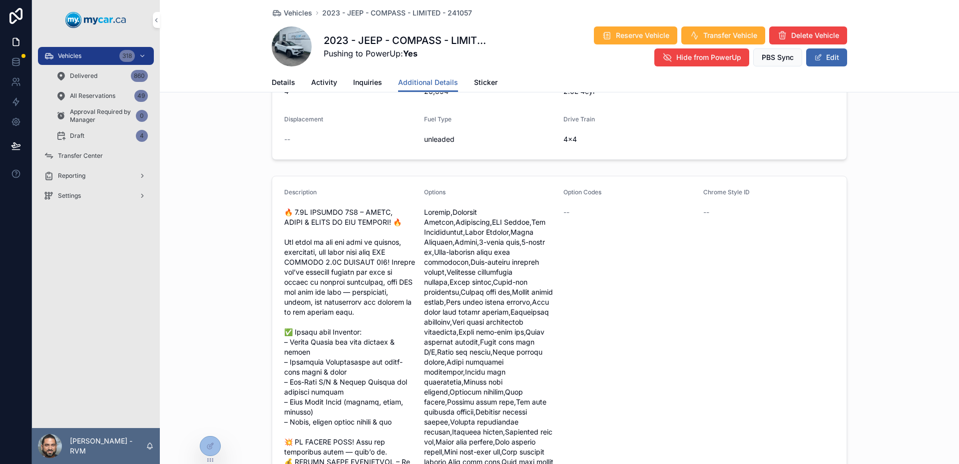
scroll to position [0, 0]
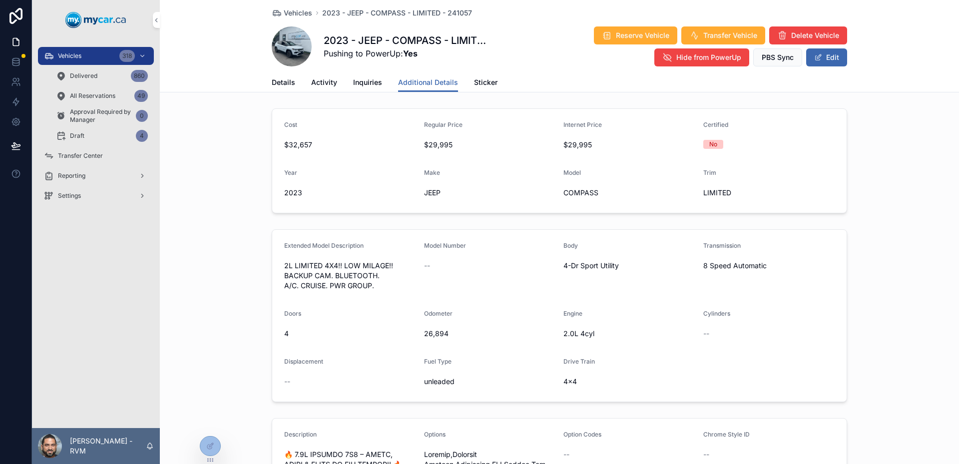
click at [285, 80] on span "Details" at bounding box center [283, 82] width 23 height 10
